Goal: Information Seeking & Learning: Learn about a topic

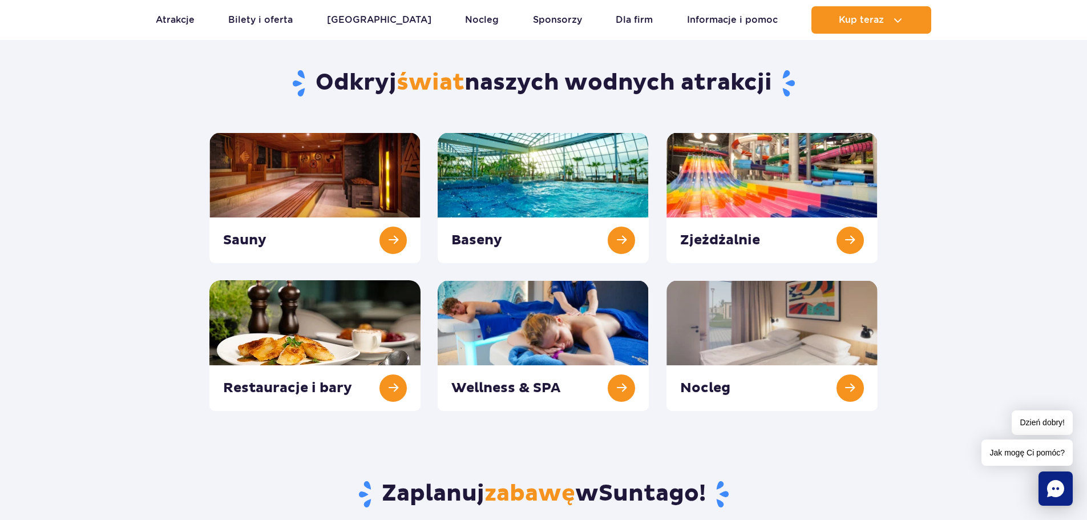
scroll to position [70, 0]
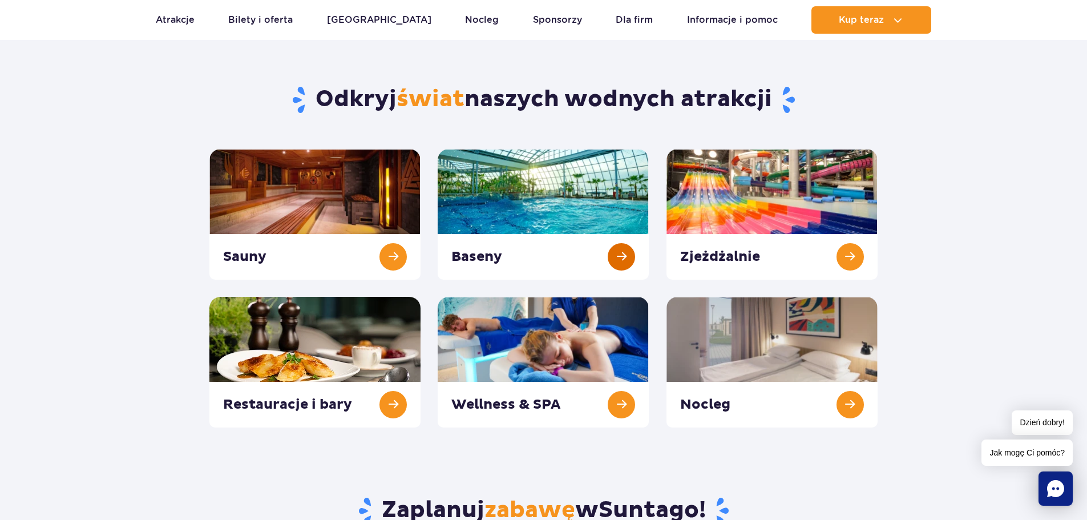
click at [517, 208] on link at bounding box center [543, 214] width 211 height 131
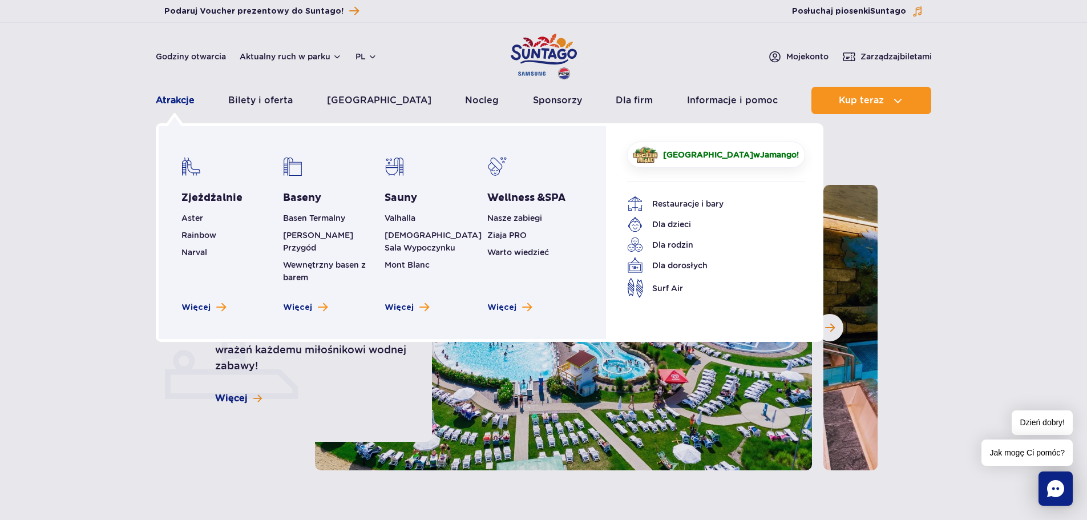
click at [164, 101] on link "Atrakcje" at bounding box center [175, 100] width 39 height 27
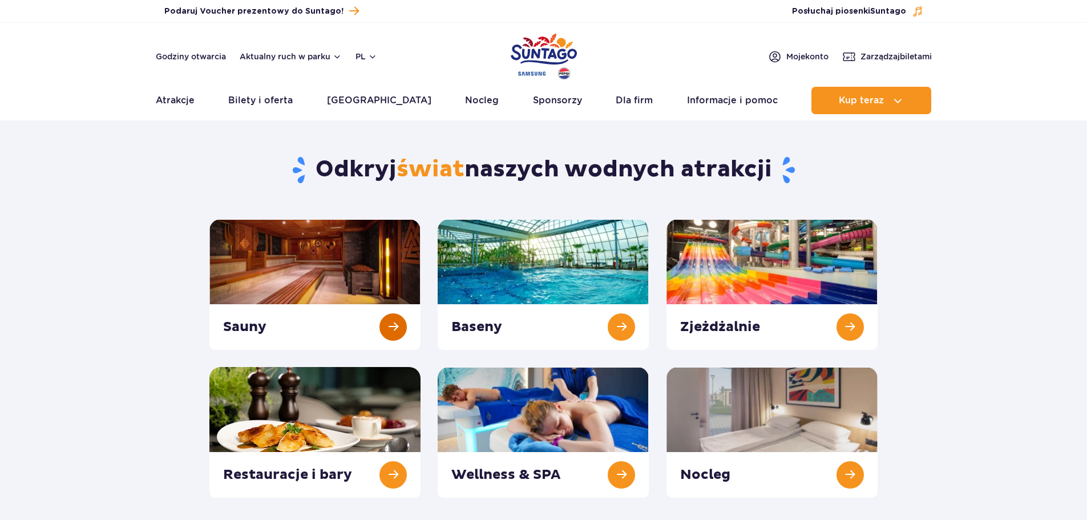
click at [257, 255] on link at bounding box center [314, 284] width 211 height 131
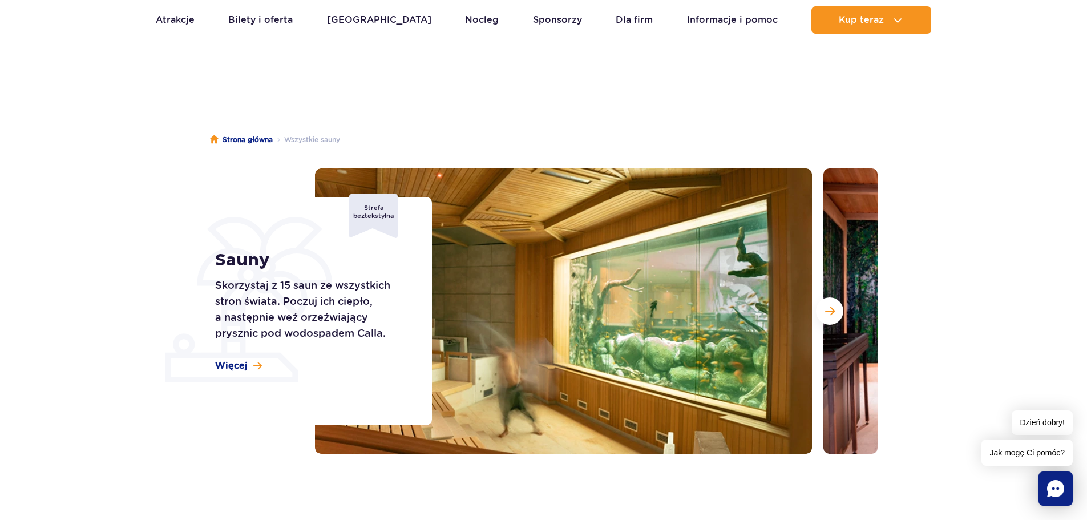
scroll to position [154, 0]
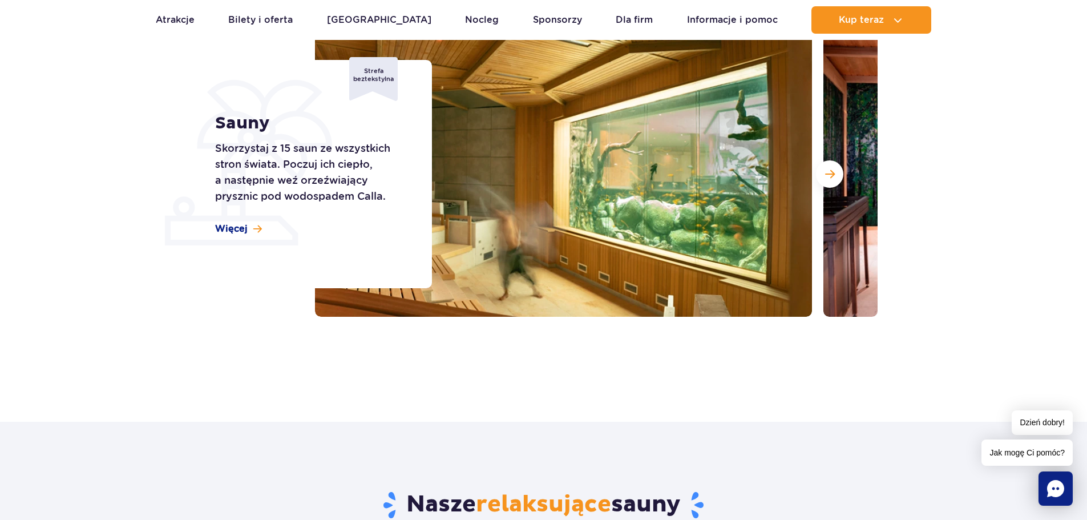
click at [228, 236] on div "Sauny Skorzystaj z 15 saun ze wszystkich stron świata. Poczuj ich ciepło, a nas…" at bounding box center [316, 174] width 231 height 228
click at [244, 223] on span "Więcej" at bounding box center [231, 229] width 33 height 13
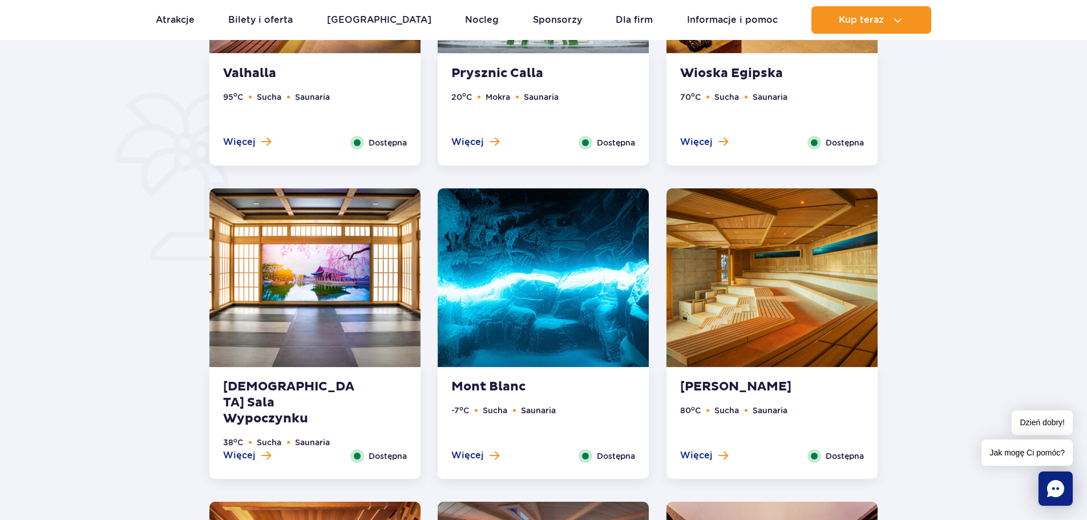
scroll to position [839, 0]
